Goal: Task Accomplishment & Management: Complete application form

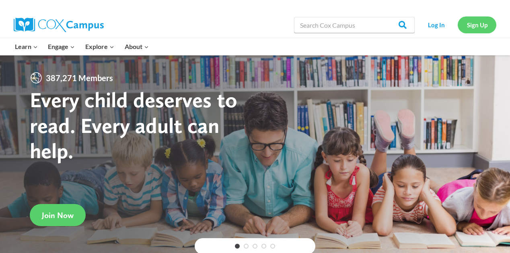
click at [474, 29] on link "Sign Up" at bounding box center [476, 24] width 39 height 16
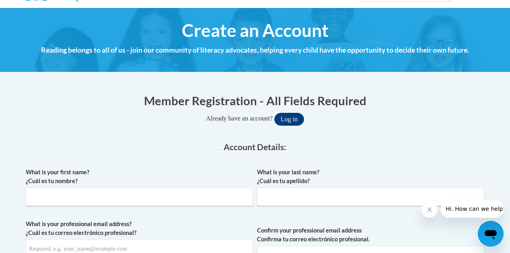
scroll to position [79, 0]
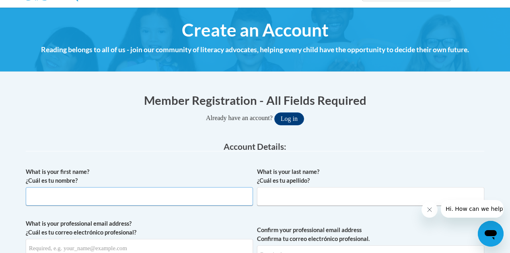
click at [105, 195] on input "What is your first name? ¿Cuál es tu nombre?" at bounding box center [139, 196] width 227 height 18
type input "[PERSON_NAME]"
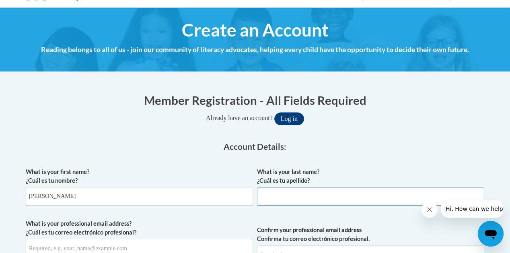
click at [284, 201] on input "What is your last name? ¿Cuál es tu apellido?" at bounding box center [370, 196] width 227 height 18
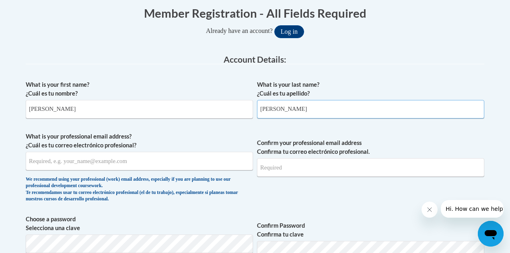
scroll to position [166, 0]
type input "[PERSON_NAME]"
click at [154, 157] on input "What is your professional email address? ¿Cuál es tu correo electrónico profesi…" at bounding box center [139, 161] width 227 height 18
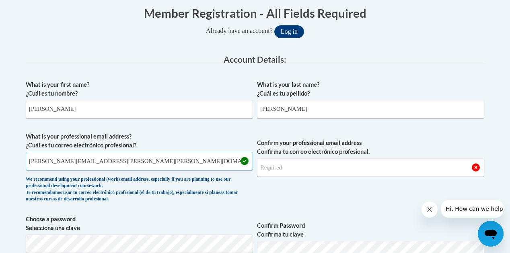
type input "bridget.harris@jackson.k12.ms.us"
click at [299, 168] on input "Confirm your professional email address Confirma tu correo electrónico profesio…" at bounding box center [370, 167] width 227 height 18
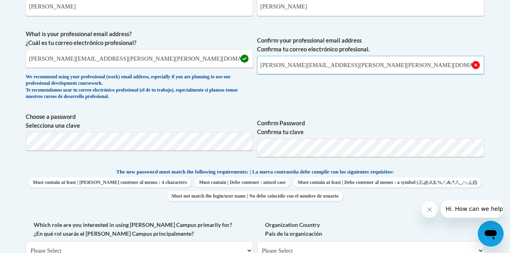
scroll to position [271, 0]
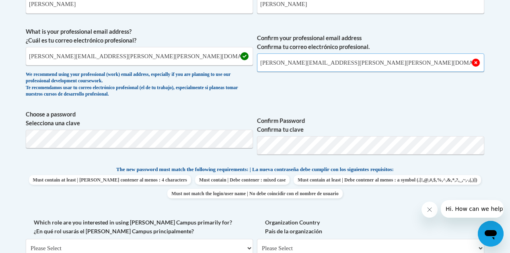
type input "bridget.harris@jackson.k12.ms.us"
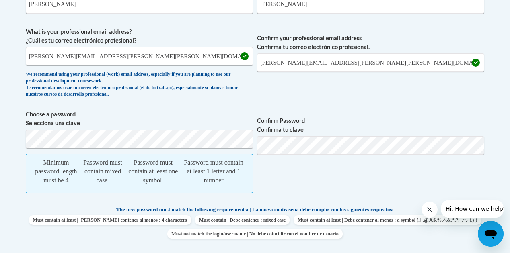
click at [13, 109] on body "This site uses cookies to help improve your learning experience. By continuing …" at bounding box center [255, 243] width 510 height 1028
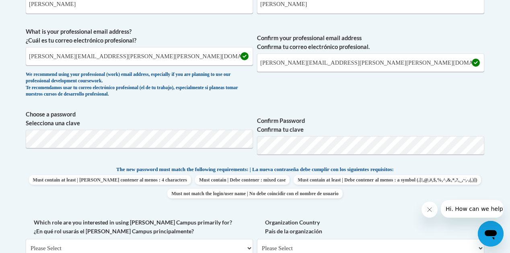
click at [441, 162] on div "What is your first name? ¿Cuál es tu nombre? Bridget What is your last name? ¿C…" at bounding box center [255, 157] width 458 height 373
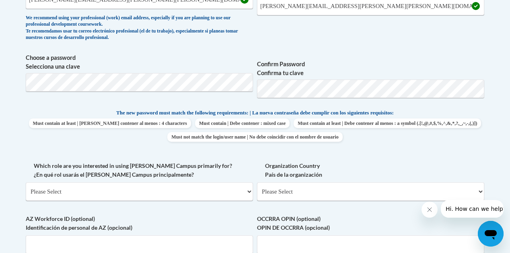
scroll to position [329, 0]
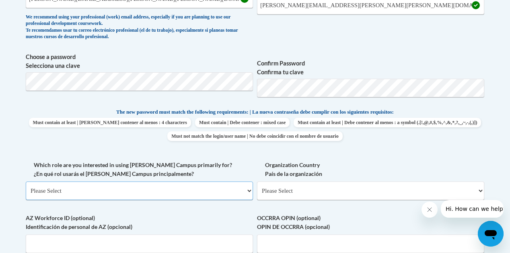
click at [246, 192] on select "Please Select College/University | Colegio/Universidad Community/Nonprofit Part…" at bounding box center [139, 191] width 227 height 18
select select "fbf2d438-af2f-41f8-98f1-81c410e29de3"
click at [26, 182] on select "Please Select College/University | Colegio/Universidad Community/Nonprofit Part…" at bounding box center [139, 191] width 227 height 18
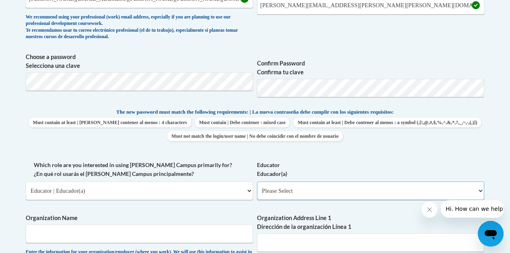
click at [327, 190] on select "Please Select Early Learning/Daycare Teacher/Family Home Care Provider | Maestr…" at bounding box center [370, 191] width 227 height 18
select select "8e40623d-54d0-45cd-9f92-5df65cd3f8cf"
click at [257, 182] on select "Please Select Early Learning/Daycare Teacher/Family Home Care Provider | Maestr…" at bounding box center [370, 191] width 227 height 18
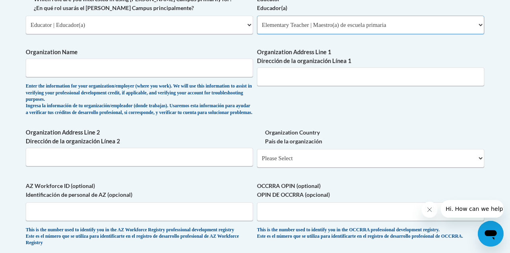
scroll to position [496, 0]
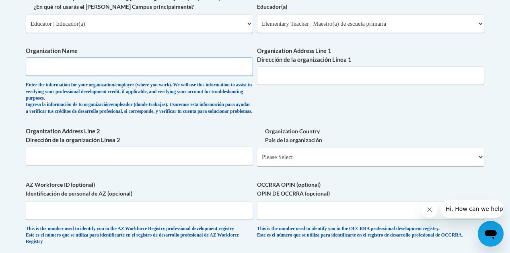
click at [54, 74] on input "Organization Name" at bounding box center [139, 66] width 227 height 18
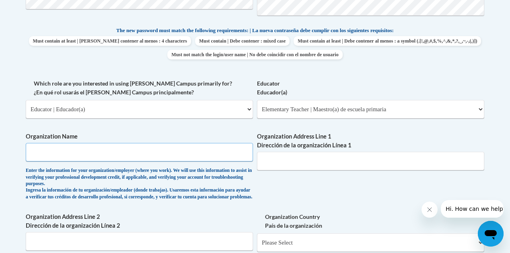
scroll to position [412, 0]
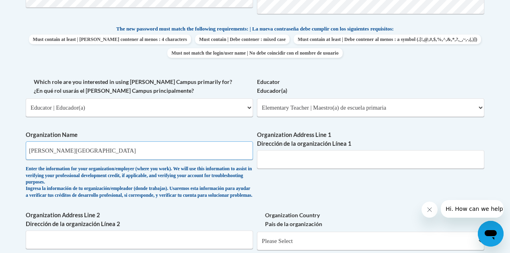
type input "Jackson Public School District"
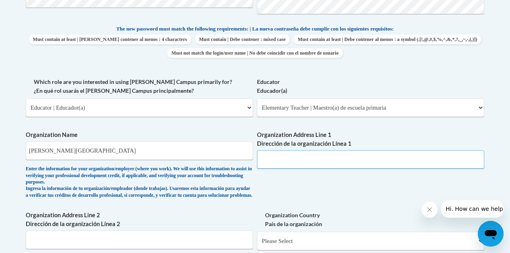
click at [269, 164] on input "Organization Address Line 1 Dirección de la organización Línea 1" at bounding box center [370, 159] width 227 height 18
click at [333, 160] on input "662 S. President St. Jackson,MS 392" at bounding box center [370, 159] width 227 height 18
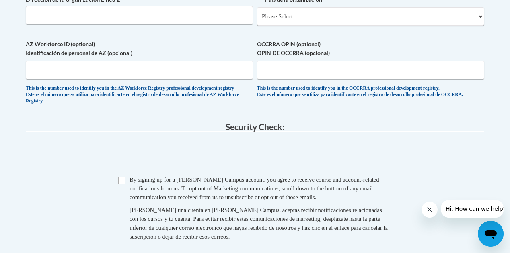
scroll to position [636, 0]
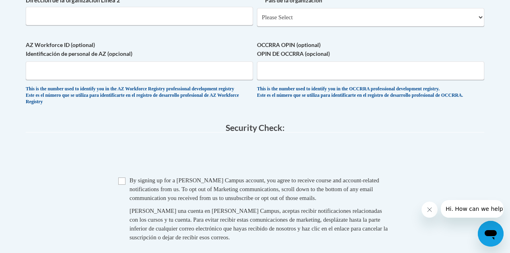
type input "662 S. President St. Jackson, MS 392"
click at [121, 185] on input "Checkbox" at bounding box center [121, 181] width 7 height 7
checkbox input "true"
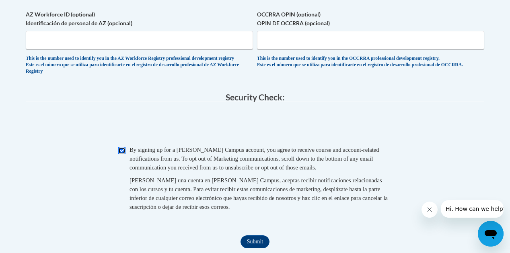
scroll to position [696, 0]
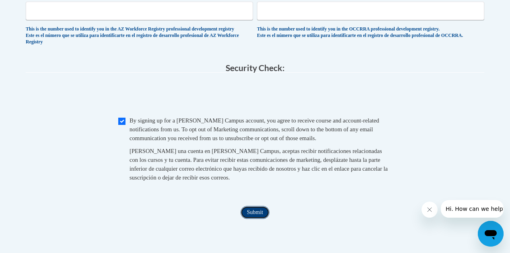
click at [256, 219] on input "Submit" at bounding box center [254, 212] width 29 height 13
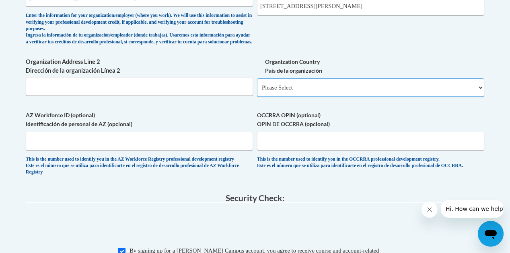
scroll to position [565, 0]
click at [318, 84] on span "Organization Country País de la organización Please Select United States | Esta…" at bounding box center [370, 77] width 227 height 39
click at [326, 92] on select "Please Select United States | Estados Unidos Outside of the United States | Fue…" at bounding box center [370, 88] width 227 height 18
select select "ad49bcad-a171-4b2e-b99c-48b446064914"
click at [257, 85] on select "Please Select United States | Estados Unidos Outside of the United States | Fue…" at bounding box center [370, 88] width 227 height 18
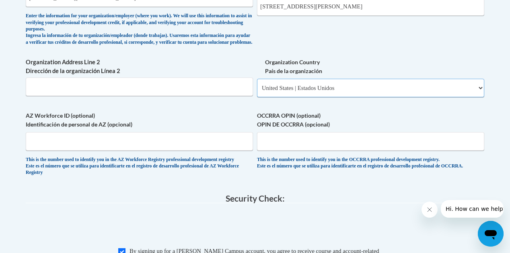
select select
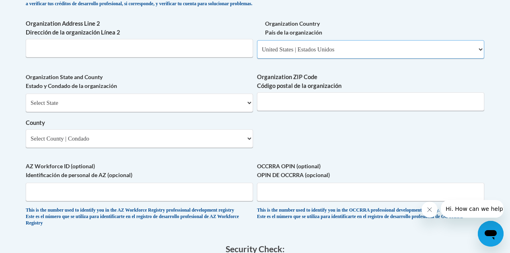
scroll to position [605, 0]
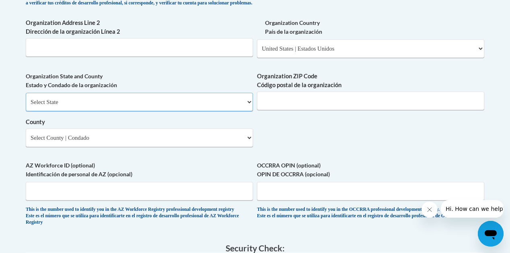
click at [245, 109] on select "Select State Alabama Alaska Arizona Arkansas California Colorado Connecticut De…" at bounding box center [139, 102] width 227 height 18
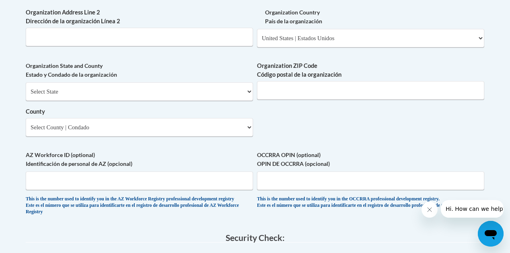
scroll to position [610, 0]
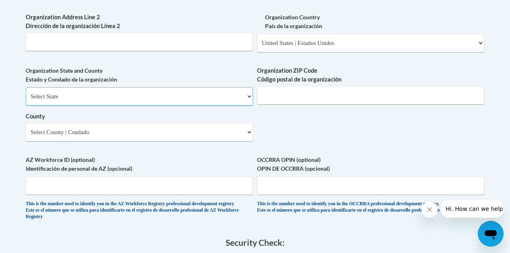
click at [238, 104] on select "Select State Alabama Alaska Arizona Arkansas California Colorado Connecticut De…" at bounding box center [139, 96] width 227 height 18
click at [26, 195] on input "AZ Workforce ID (optional) Identificación de personal de AZ (opcional)" at bounding box center [139, 185] width 227 height 18
click at [231, 104] on select "Select State Alabama Alaska Arizona Arkansas California Colorado Connecticut De…" at bounding box center [139, 96] width 227 height 18
click at [250, 106] on select "Select State Alabama Alaska Arizona Arkansas California Colorado Connecticut De…" at bounding box center [139, 96] width 227 height 18
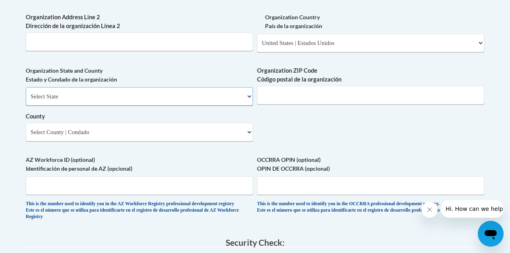
select select "Mississippi"
click at [26, 93] on select "Select State Alabama Alaska Arizona Arkansas California Colorado Connecticut De…" at bounding box center [139, 96] width 227 height 18
click at [348, 103] on input "Organization ZIP Code Código postal de la organización" at bounding box center [370, 95] width 227 height 18
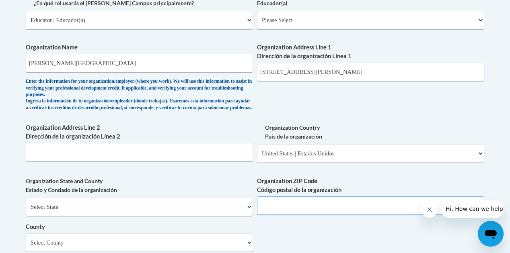
scroll to position [497, 0]
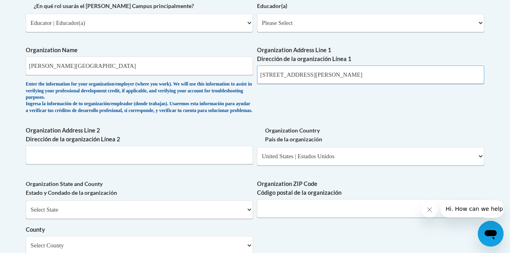
click at [364, 75] on input "662 S. President St. Jackson, MS 392" at bounding box center [370, 75] width 227 height 18
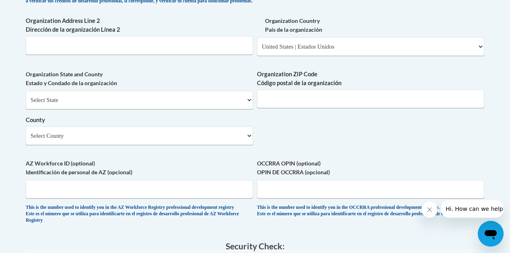
scroll to position [607, 0]
type input "662 S. President St. Jackson, MS 39201"
click at [249, 141] on select "Select County Adams Alcorn Amite Attala Benton Bolivar Calhoun Carroll Chickasa…" at bounding box center [139, 135] width 227 height 18
select select "Hinds"
click at [26, 132] on select "Select County Adams Alcorn Amite Attala Benton Bolivar Calhoun Carroll Chickasa…" at bounding box center [139, 135] width 227 height 18
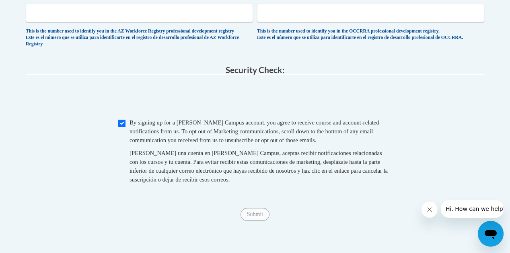
scroll to position [783, 0]
click at [251, 221] on input "Submit" at bounding box center [254, 214] width 29 height 13
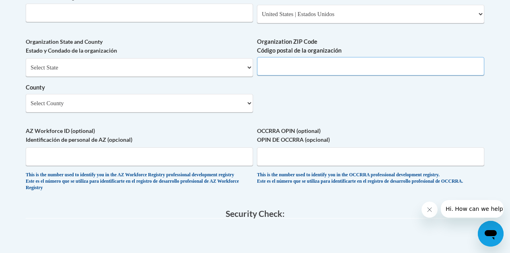
scroll to position [638, 0]
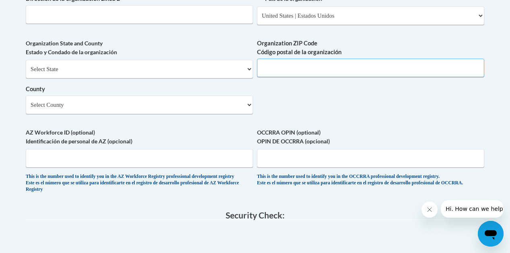
click at [292, 73] on input "Organization ZIP Code Código postal de la organización" at bounding box center [370, 68] width 227 height 18
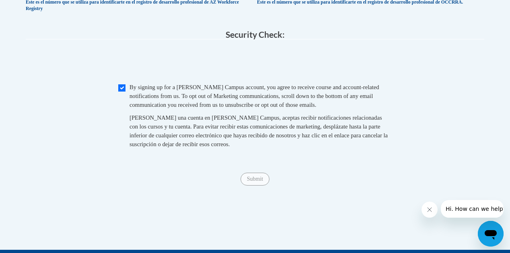
scroll to position [819, 0]
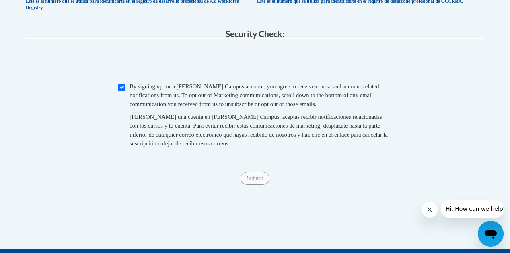
type input "39201"
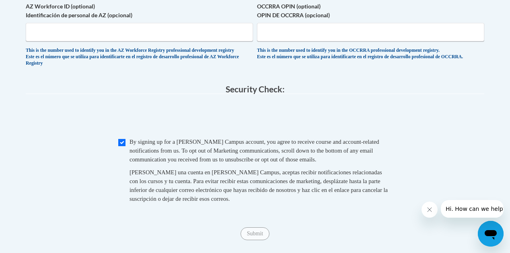
scroll to position [769, 0]
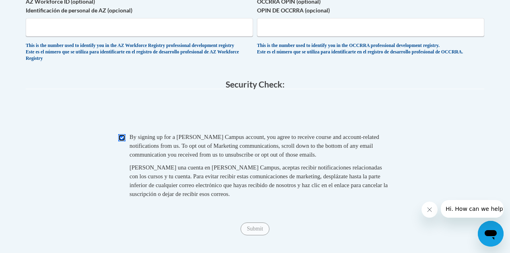
click at [123, 141] on input "Checkbox" at bounding box center [121, 137] width 7 height 7
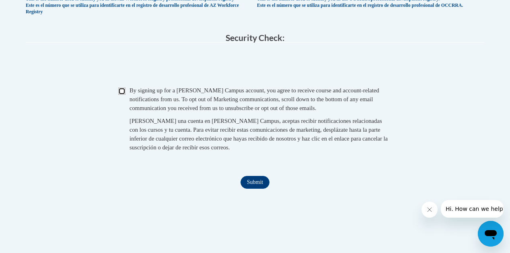
scroll to position [818, 0]
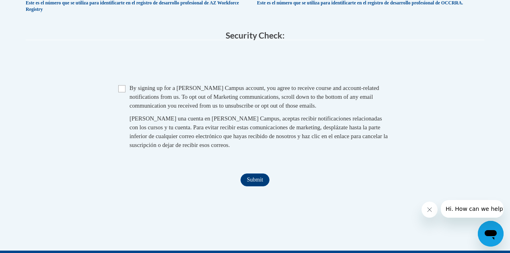
click at [125, 100] on span "Checkbox By signing up for a Cox Campus account, you agree to receive course an…" at bounding box center [254, 121] width 273 height 74
click at [121, 92] on input "Checkbox" at bounding box center [121, 88] width 7 height 7
checkbox input "true"
click at [248, 187] on input "Submit" at bounding box center [254, 180] width 29 height 13
